Goal: Task Accomplishment & Management: Use online tool/utility

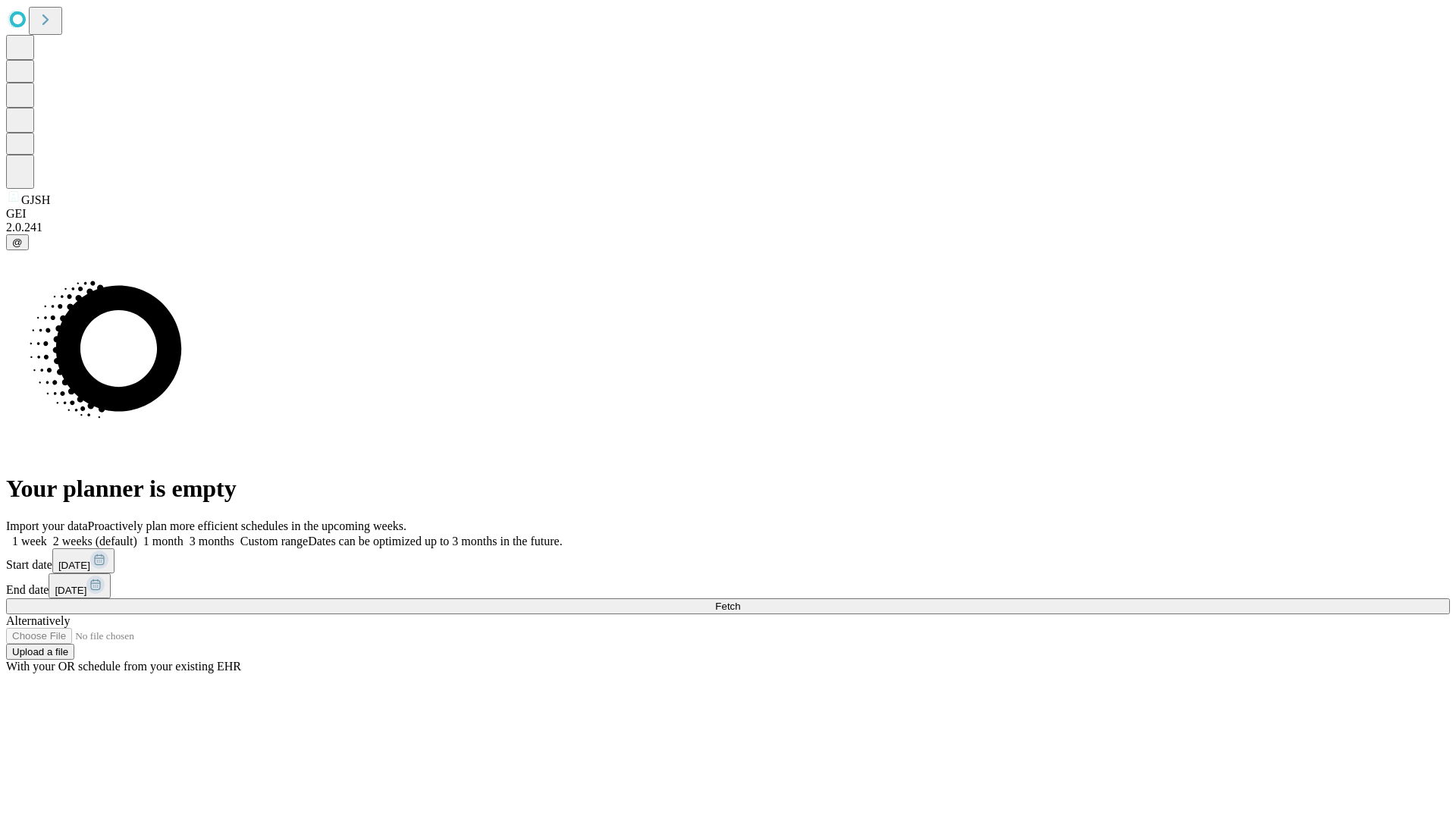
click at [740, 601] on span "Fetch" at bounding box center [727, 606] width 25 height 11
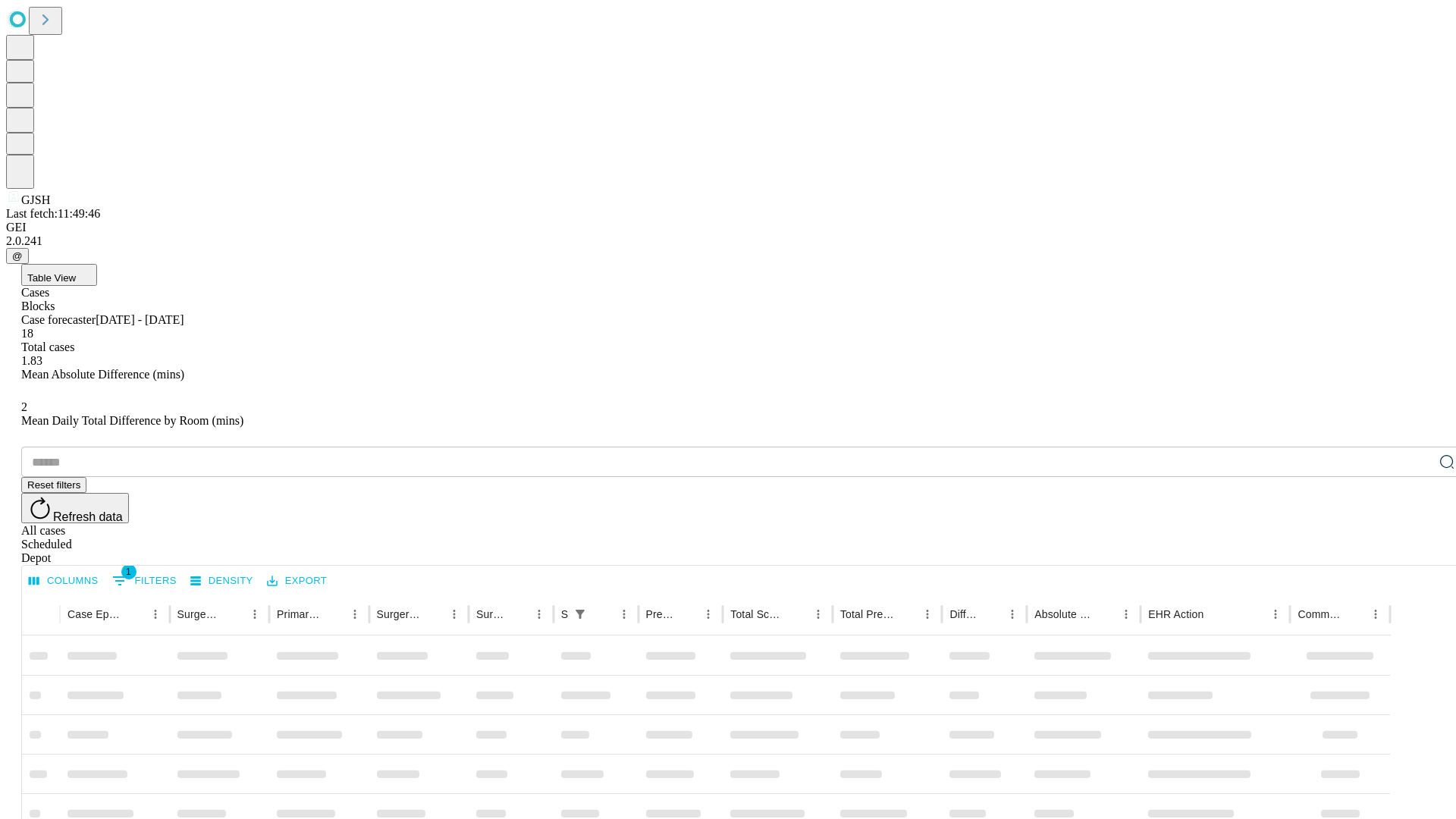
click at [1416, 551] on div "Depot" at bounding box center [743, 558] width 1444 height 14
